Goal: Navigation & Orientation: Find specific page/section

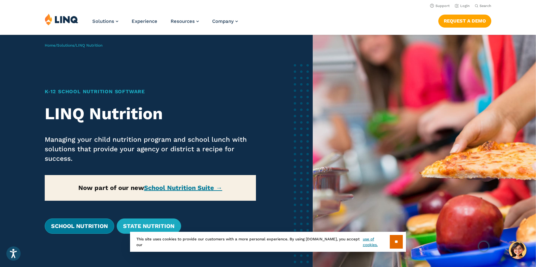
click at [79, 228] on link "School Nutrition" at bounding box center [79, 225] width 69 height 15
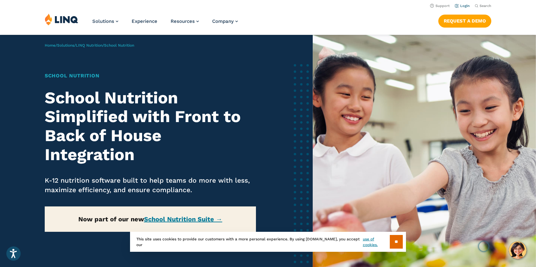
click at [463, 7] on link "Login" at bounding box center [461, 6] width 15 height 4
